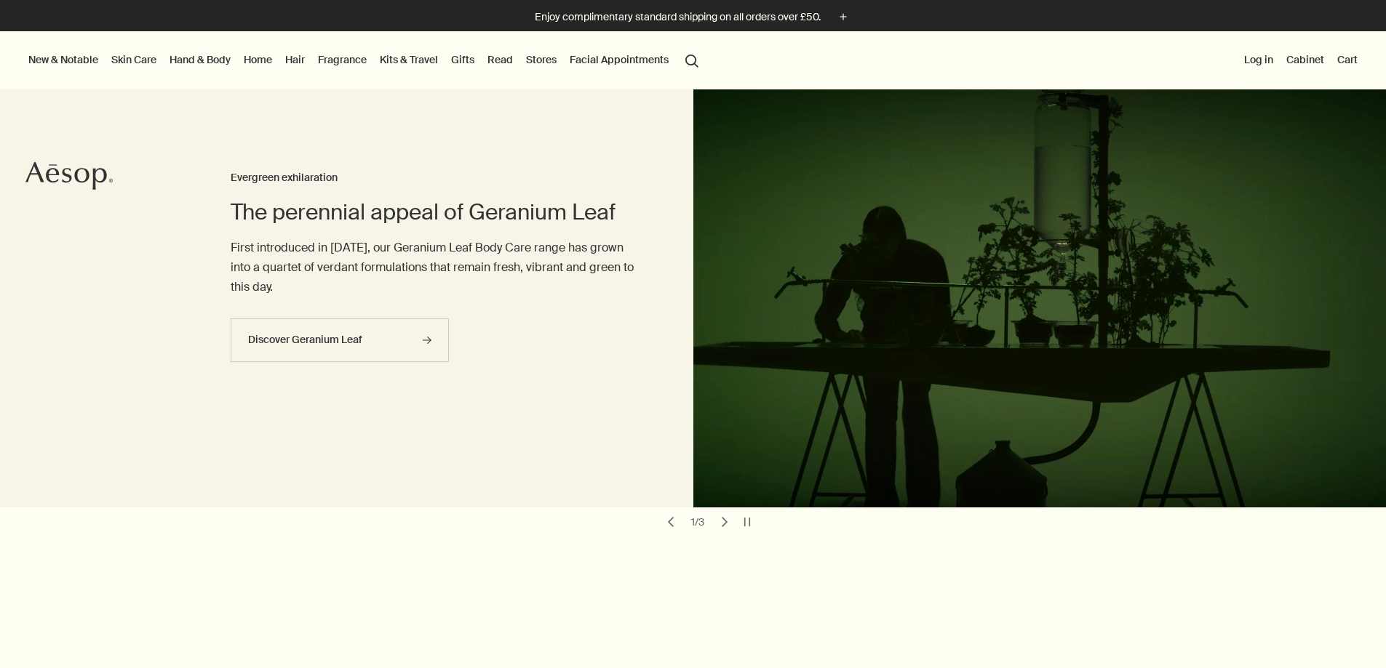
click at [370, 57] on link "Fragrance" at bounding box center [342, 59] width 55 height 19
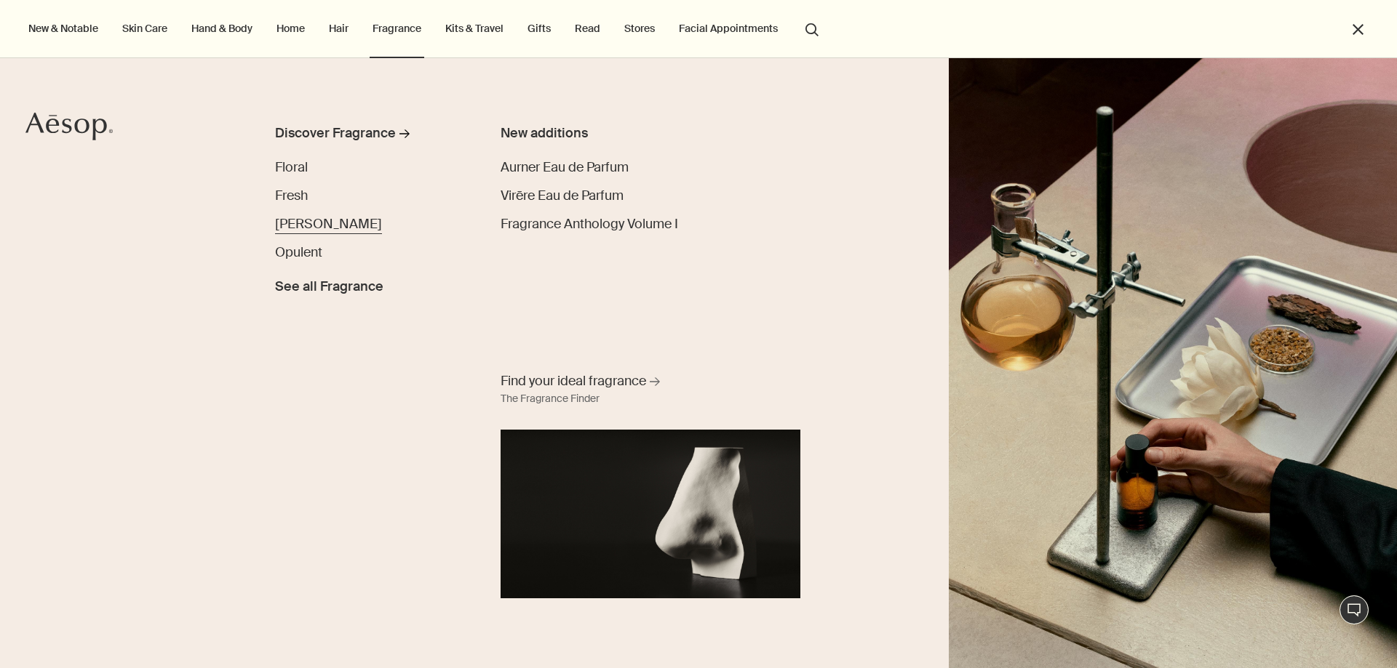
click at [292, 220] on span "[PERSON_NAME]" at bounding box center [328, 223] width 107 height 17
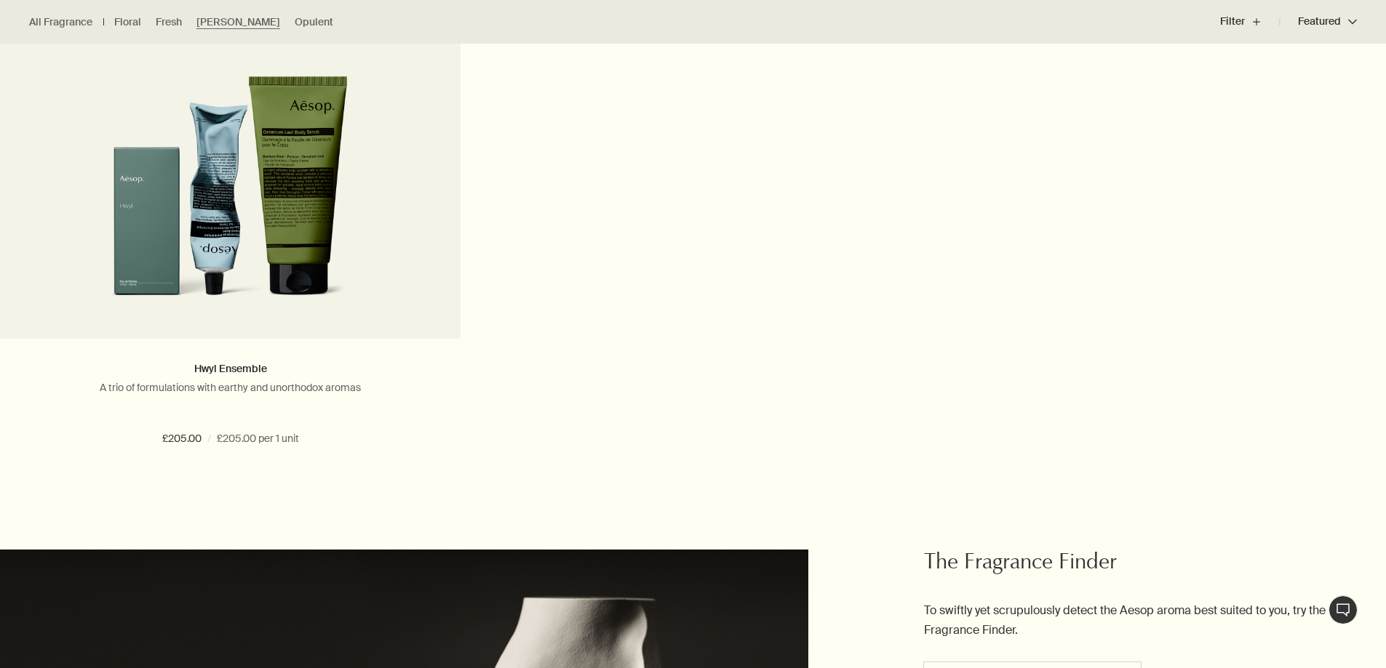
scroll to position [1237, 0]
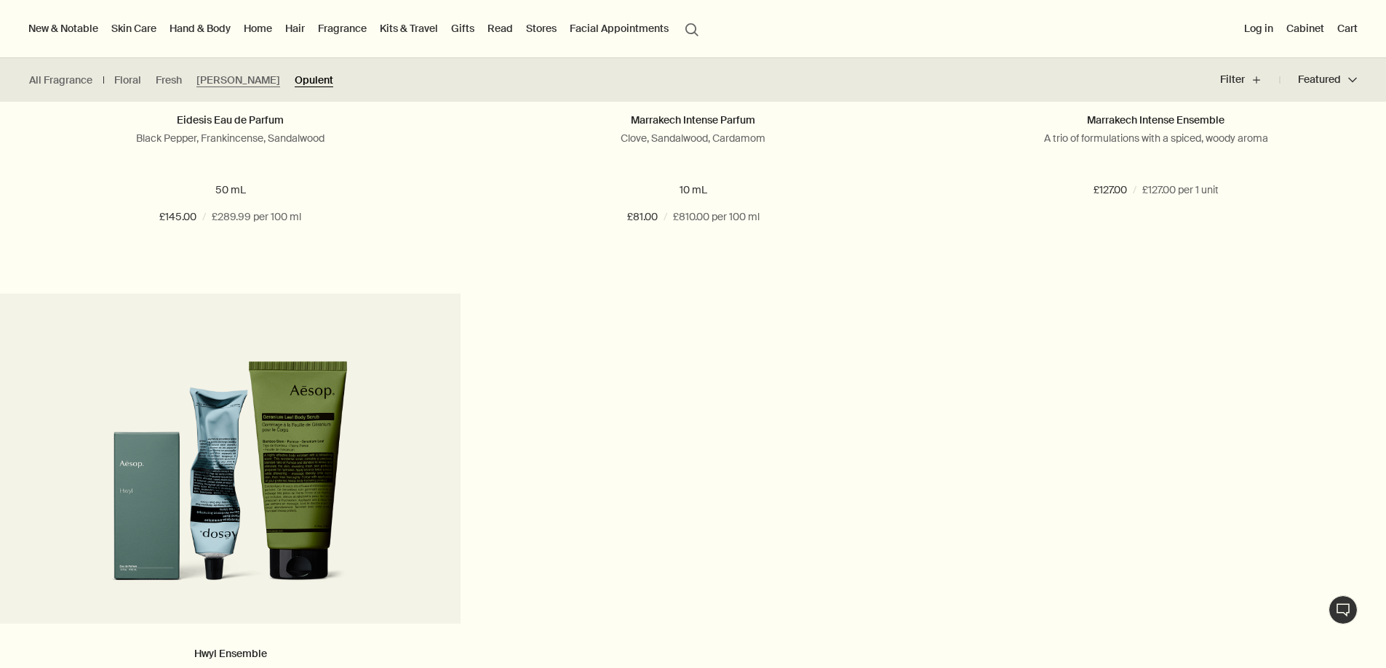
click at [295, 80] on link "Opulent" at bounding box center [314, 80] width 39 height 14
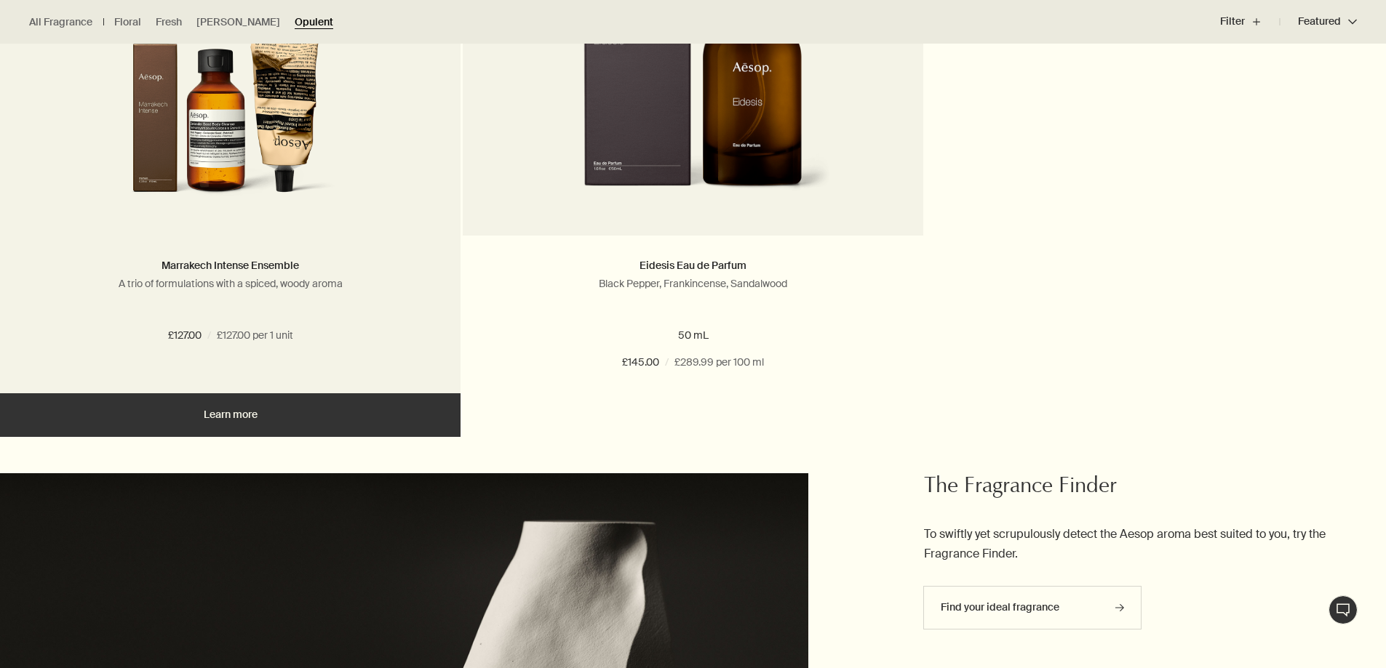
scroll to position [1528, 0]
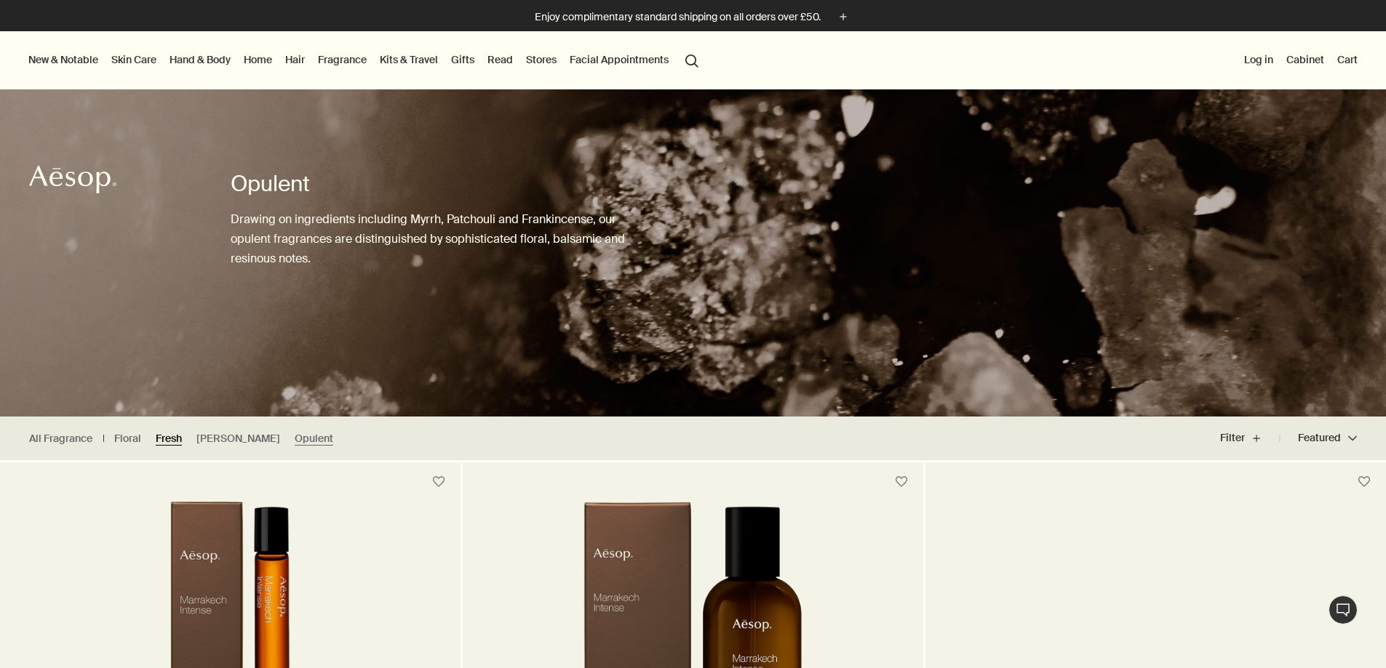
click at [167, 443] on link "Fresh" at bounding box center [169, 439] width 26 height 14
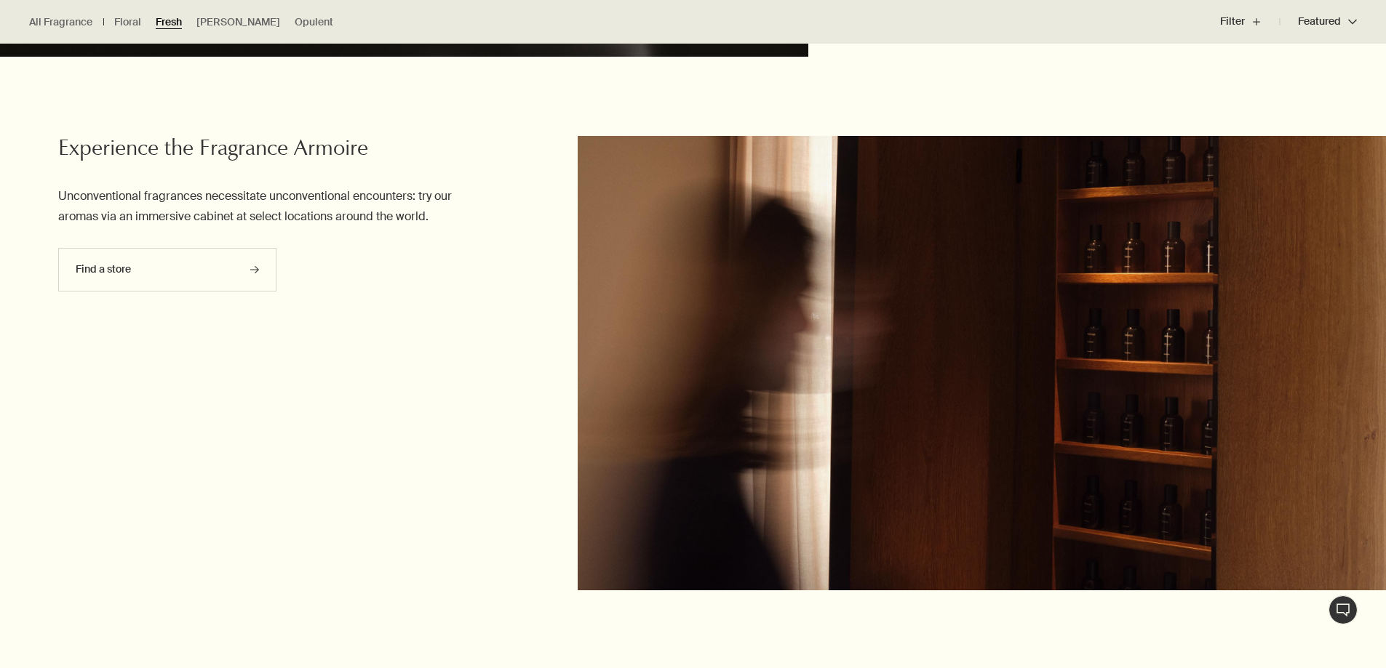
scroll to position [1964, 0]
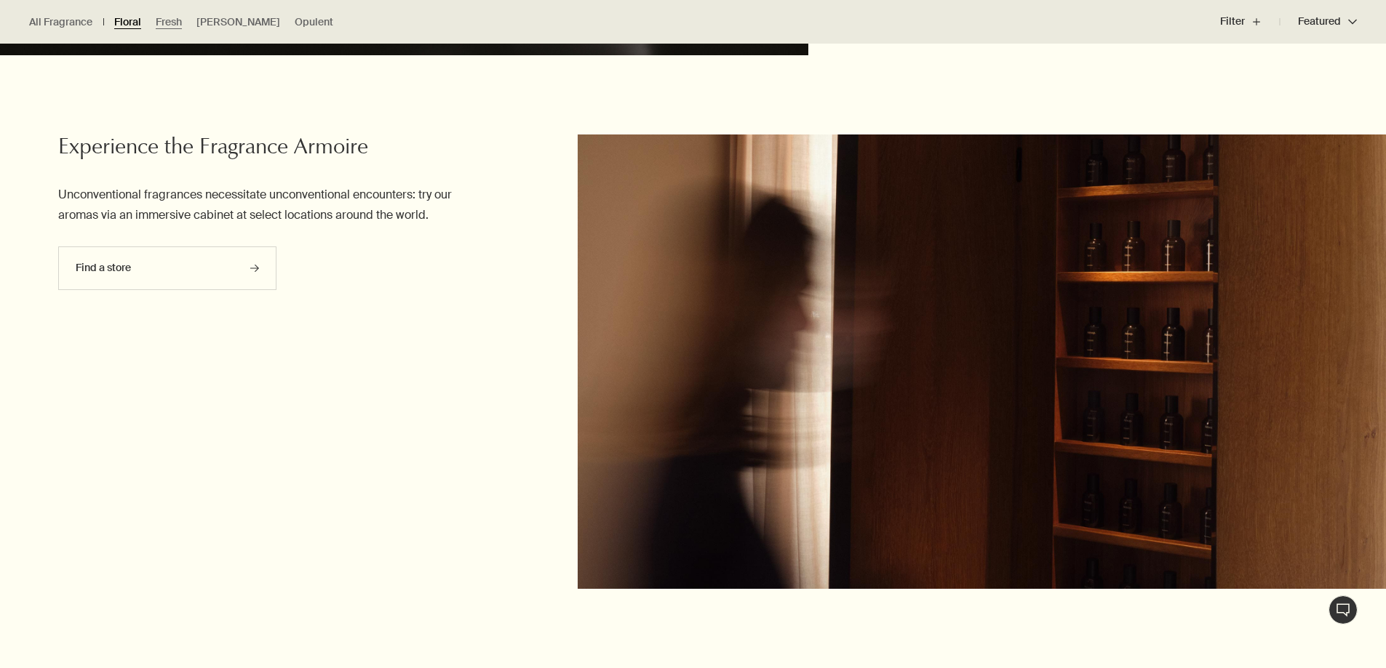
click at [134, 22] on link "Floral" at bounding box center [127, 22] width 27 height 14
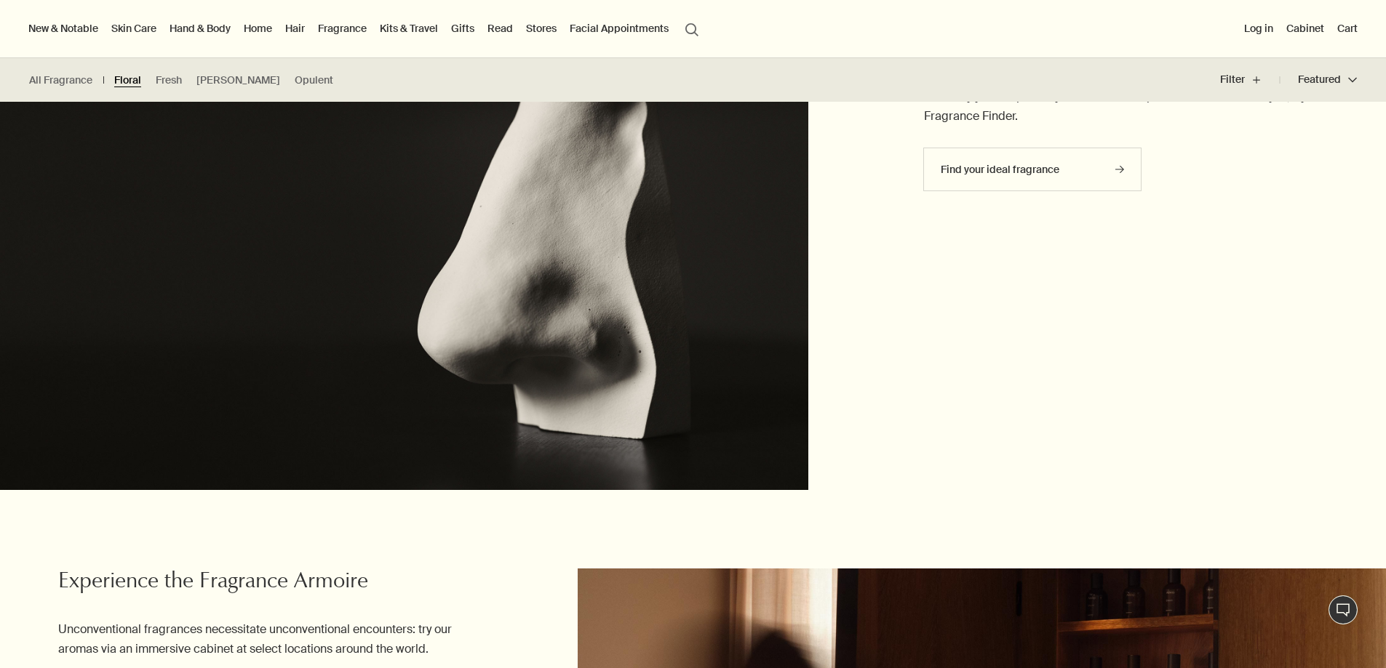
scroll to position [727, 0]
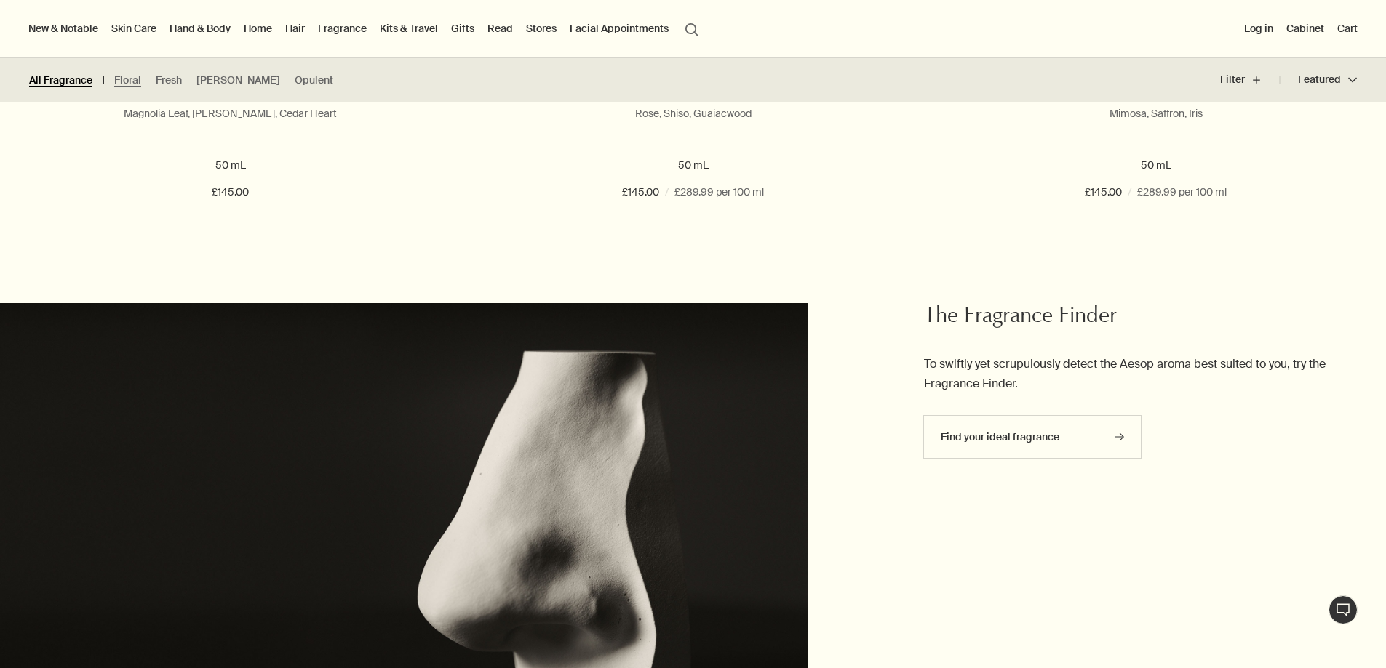
click at [63, 81] on link "All Fragrance" at bounding box center [60, 80] width 63 height 14
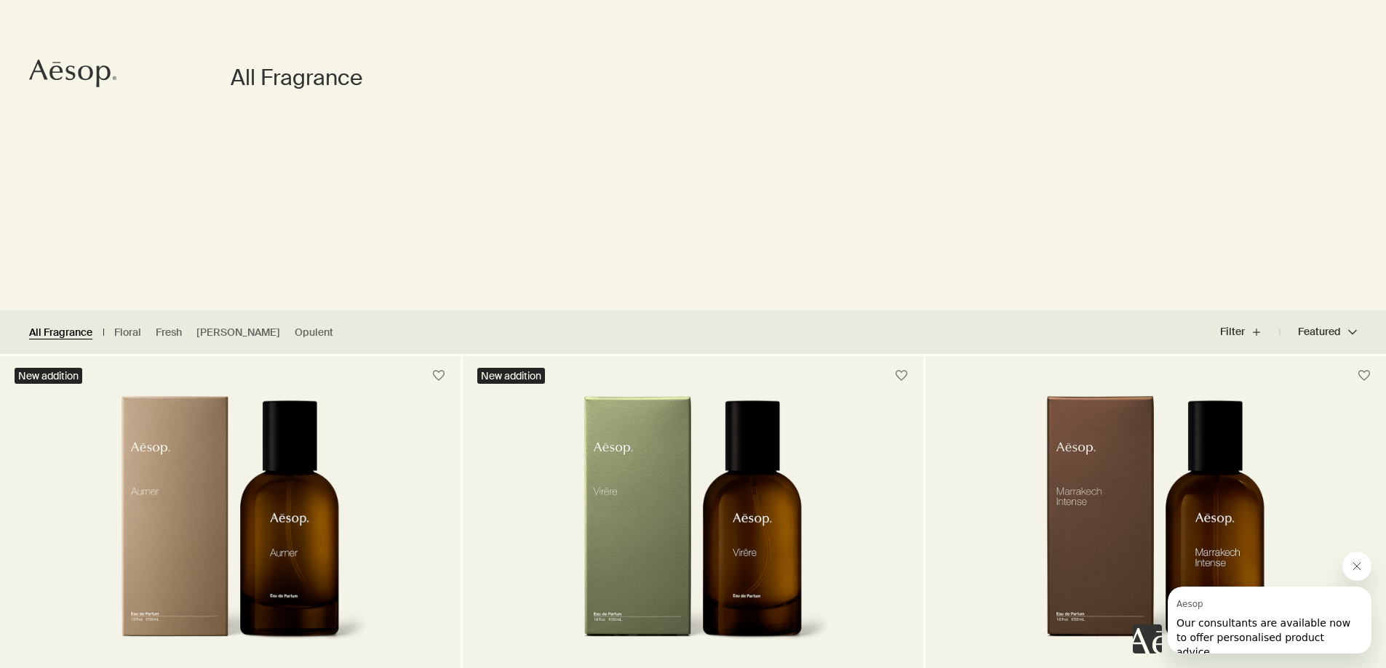
scroll to position [218, 0]
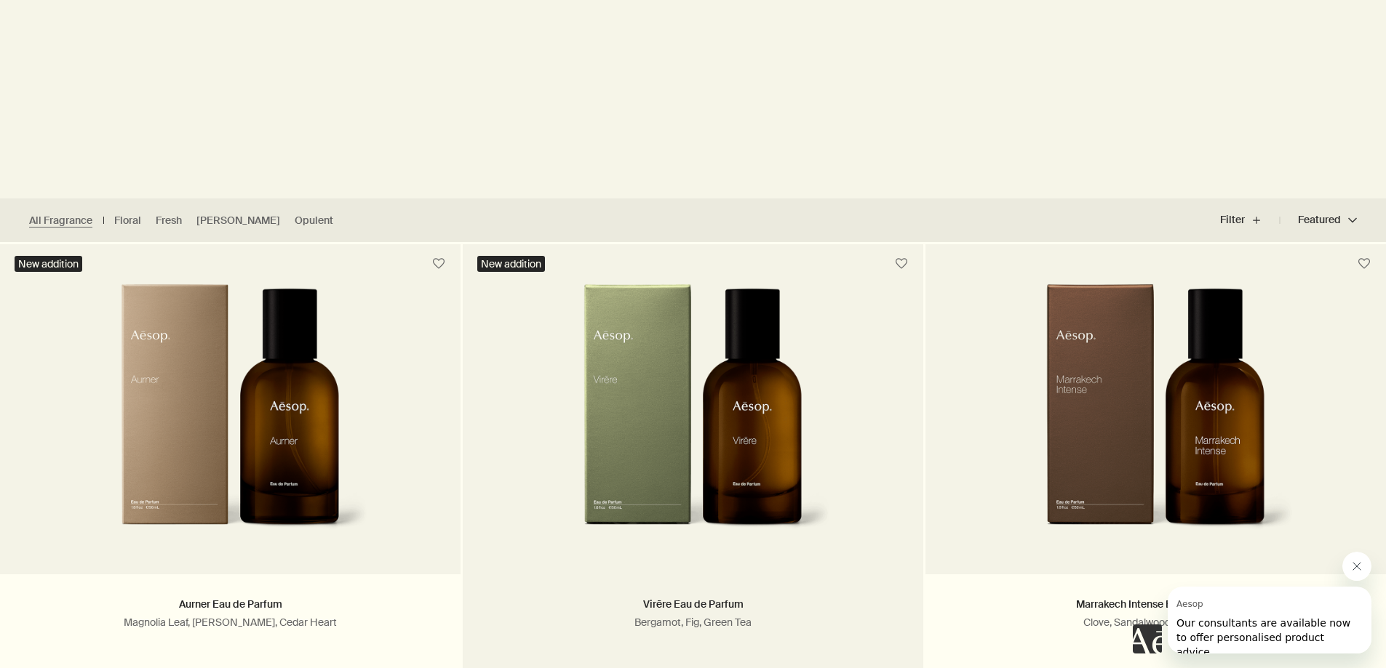
click at [644, 373] on img at bounding box center [693, 418] width 276 height 269
